Goal: Task Accomplishment & Management: Manage account settings

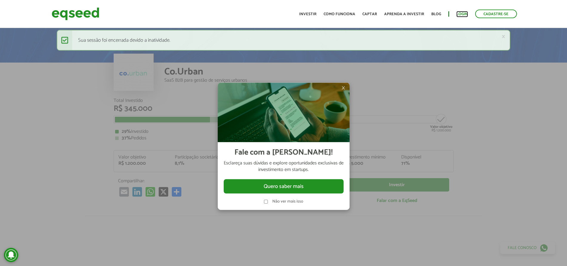
click at [463, 15] on link "Login" at bounding box center [462, 14] width 12 height 4
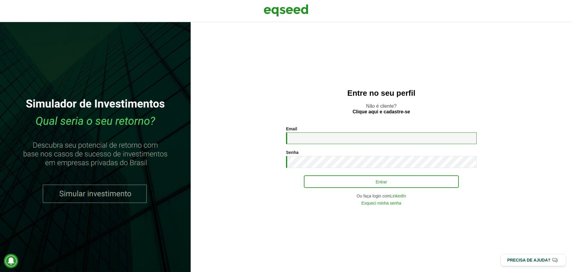
type input "**********"
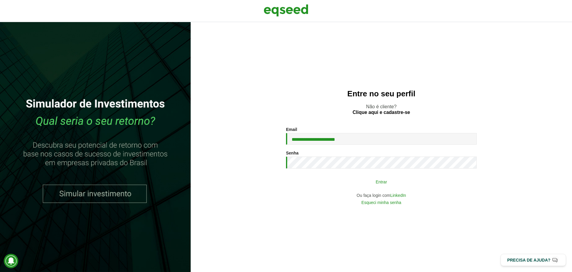
click at [350, 179] on button "Entrar" at bounding box center [381, 181] width 155 height 11
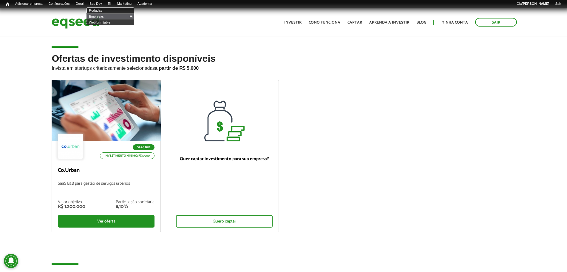
click at [104, 11] on link "Rodadas" at bounding box center [110, 10] width 48 height 6
